Goal: Check status: Check status

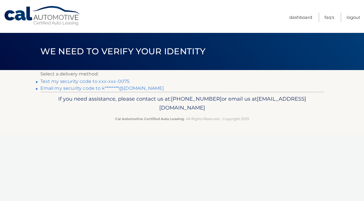
click at [96, 81] on link "Text my security code to xxx-xxx-0075" at bounding box center [84, 81] width 89 height 5
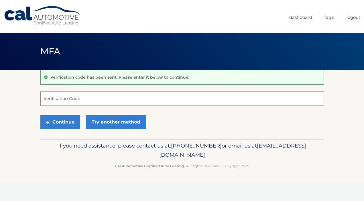
click at [95, 99] on input "Verification Code" at bounding box center [181, 99] width 283 height 14
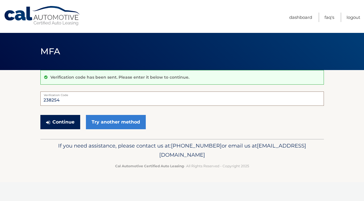
type input "238254"
click at [68, 121] on button "Continue" at bounding box center [60, 122] width 40 height 14
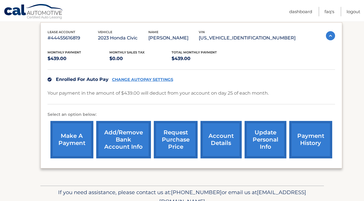
scroll to position [91, 0]
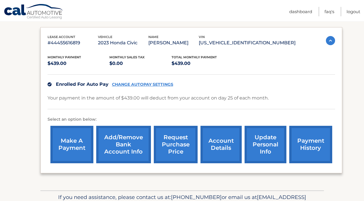
click at [304, 140] on link "payment history" at bounding box center [310, 145] width 43 height 38
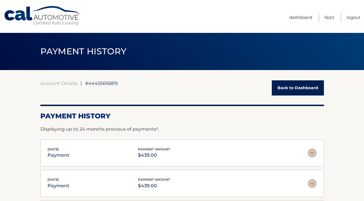
click at [287, 90] on link "Back to Dashboard" at bounding box center [298, 87] width 52 height 15
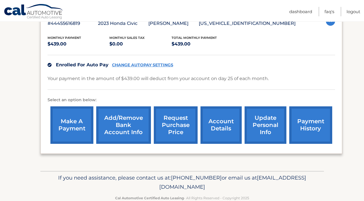
scroll to position [112, 0]
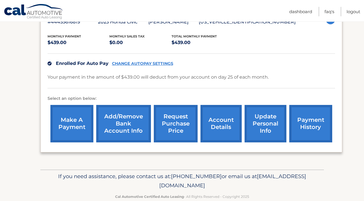
click at [225, 133] on link "account details" at bounding box center [220, 124] width 41 height 38
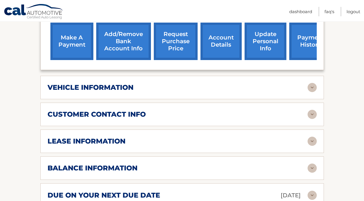
scroll to position [220, 0]
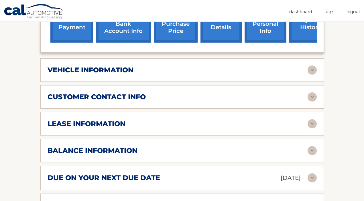
click at [218, 127] on div "lease information" at bounding box center [178, 124] width 260 height 9
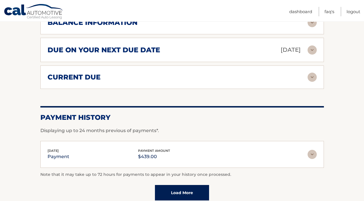
scroll to position [458, 0]
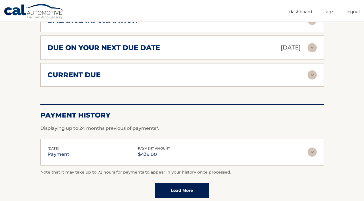
click at [146, 76] on div "current due" at bounding box center [178, 75] width 260 height 9
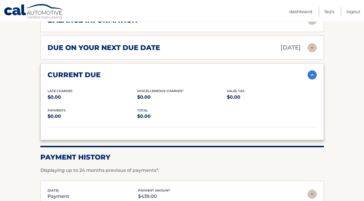
click at [146, 76] on div "current due" at bounding box center [178, 75] width 260 height 9
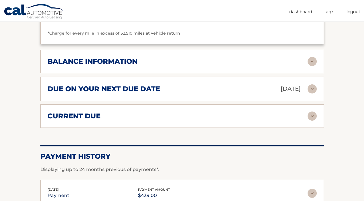
scroll to position [414, 0]
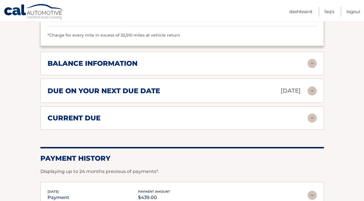
click at [146, 68] on div "balance information" at bounding box center [178, 63] width 260 height 9
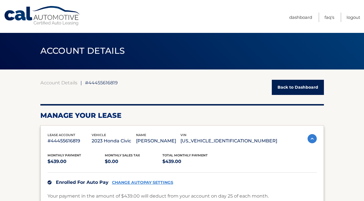
scroll to position [0, 0]
